Goal: Information Seeking & Learning: Learn about a topic

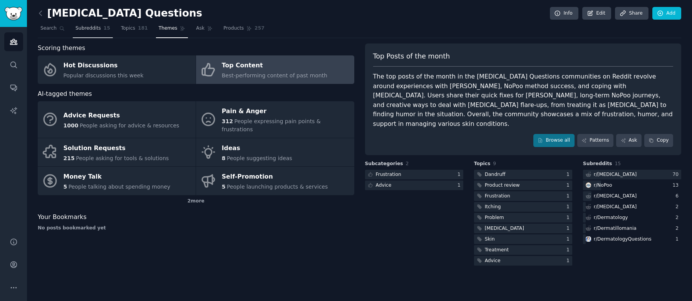
click at [92, 30] on span "Subreddits" at bounding box center [87, 28] width 25 height 7
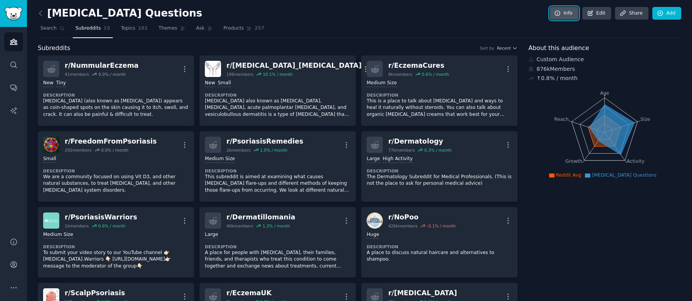
click at [560, 15] on link "Info" at bounding box center [564, 13] width 28 height 13
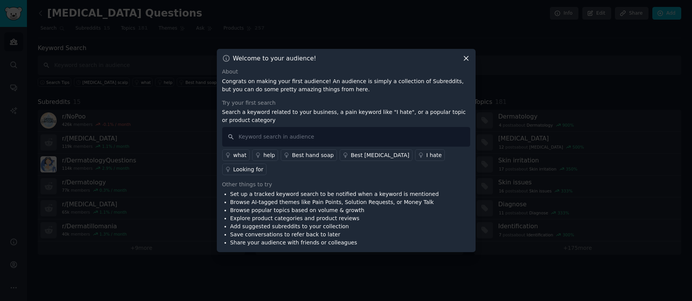
click at [466, 61] on icon at bounding box center [466, 59] width 4 height 4
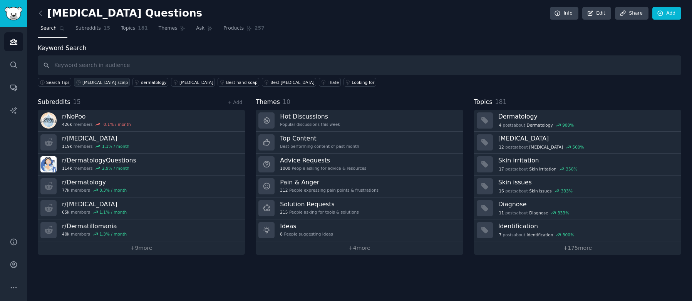
click at [96, 83] on div "[MEDICAL_DATA] scalp" at bounding box center [104, 82] width 45 height 5
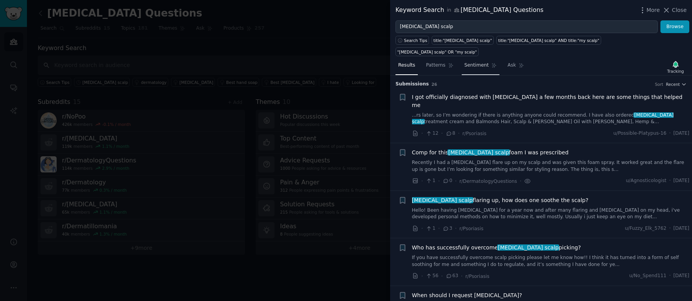
click at [474, 59] on link "Sentiment" at bounding box center [481, 67] width 38 height 16
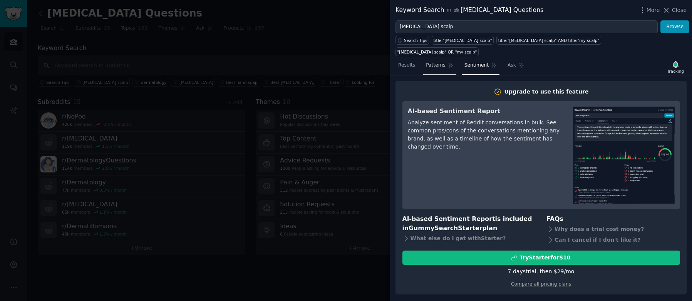
click at [438, 62] on span "Patterns" at bounding box center [435, 65] width 19 height 7
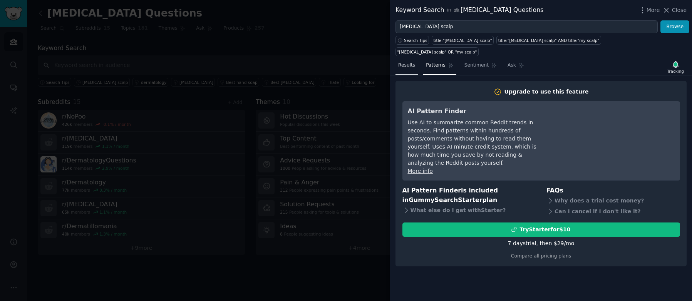
click at [411, 62] on span "Results" at bounding box center [406, 65] width 17 height 7
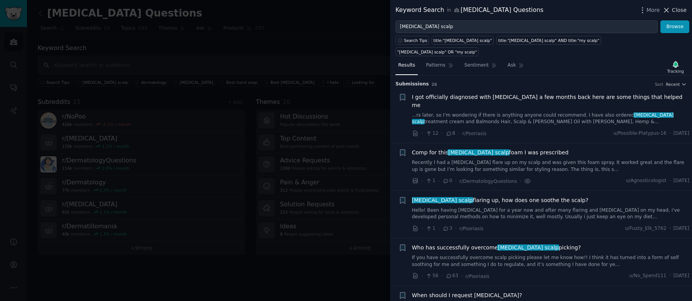
click at [681, 12] on span "Close" at bounding box center [679, 10] width 15 height 8
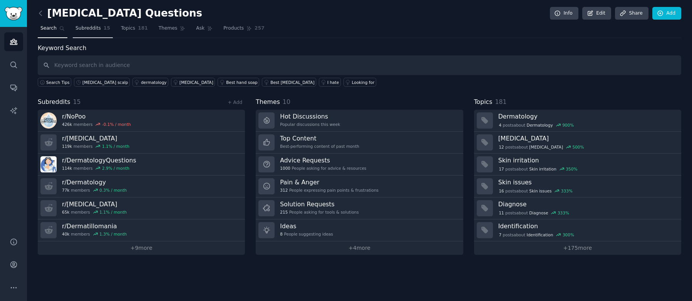
click at [104, 28] on span "15" at bounding box center [107, 28] width 7 height 7
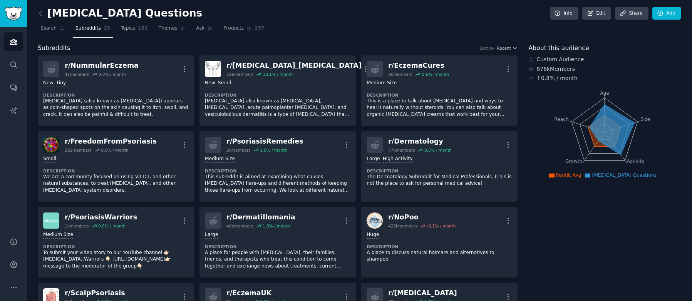
click at [538, 79] on div "↑ 0.8 % / month" at bounding box center [556, 78] width 41 height 8
click at [17, 243] on icon "Sidebar" at bounding box center [14, 242] width 8 height 8
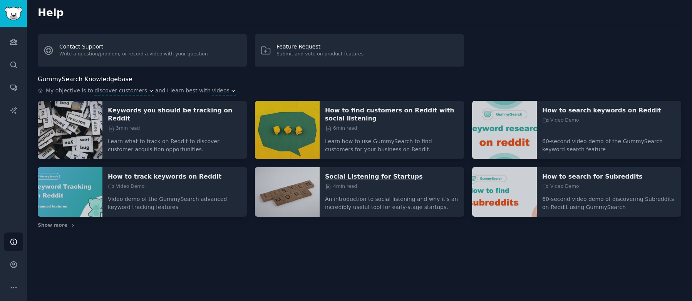
click at [340, 178] on p "Social Listening for Startups" at bounding box center [392, 176] width 134 height 8
click at [15, 43] on icon "Sidebar" at bounding box center [13, 41] width 7 height 5
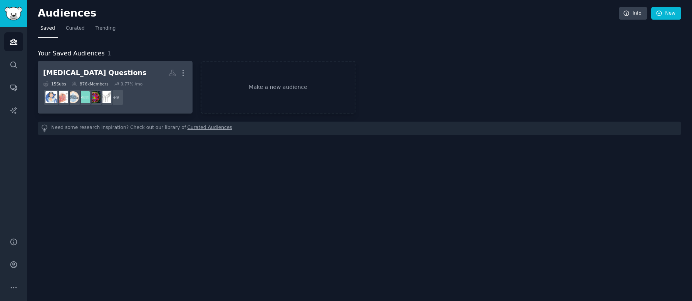
click at [149, 94] on dd "+ 9" at bounding box center [115, 98] width 144 height 22
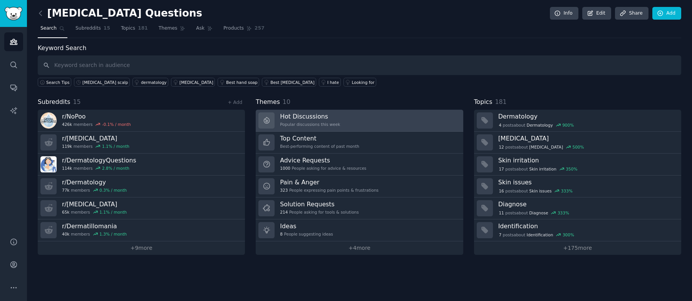
click at [343, 123] on link "Hot Discussions Popular discussions this week" at bounding box center [359, 121] width 207 height 22
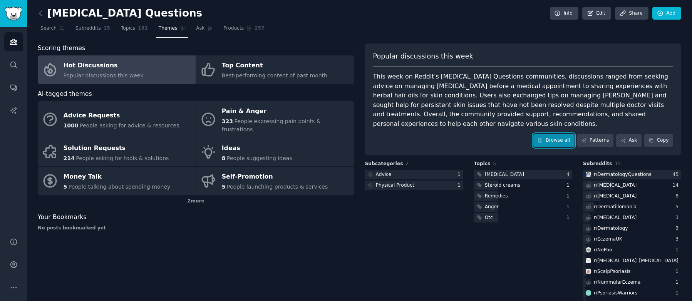
click at [562, 141] on link "Browse all" at bounding box center [553, 140] width 41 height 13
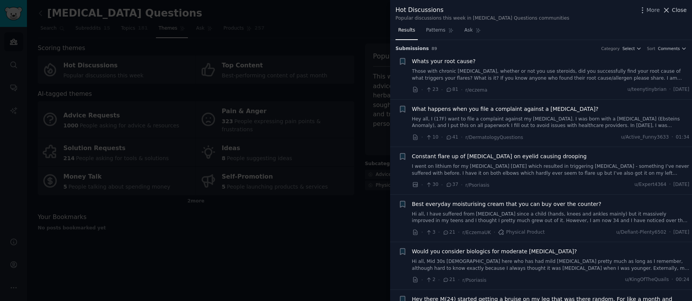
click at [676, 10] on span "Close" at bounding box center [679, 10] width 15 height 8
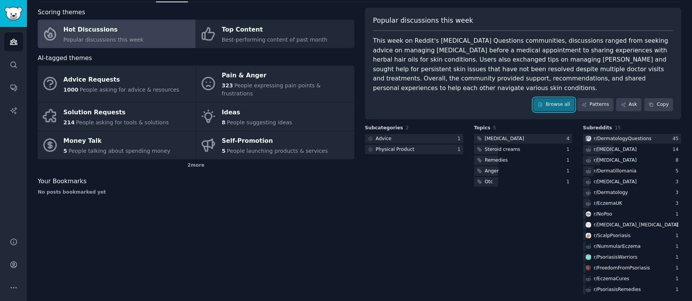
scroll to position [41, 0]
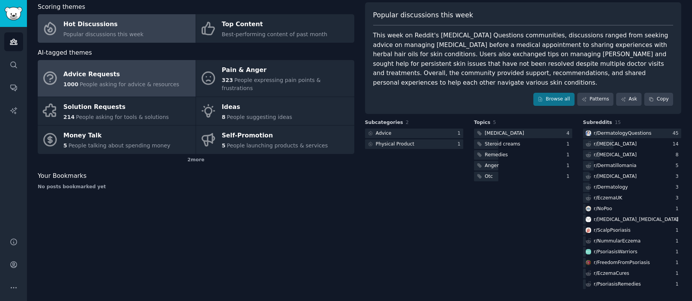
click at [132, 81] on span "People asking for advice & resources" at bounding box center [129, 84] width 99 height 6
